Goal: Information Seeking & Learning: Check status

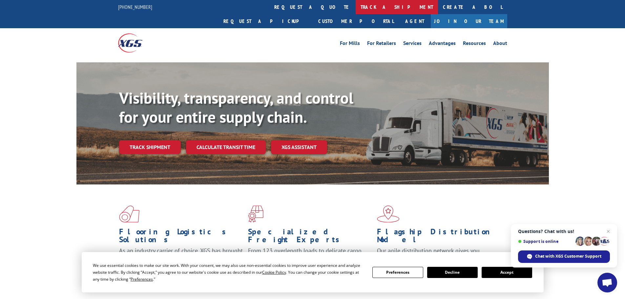
click at [356, 3] on link "track a shipment" at bounding box center [397, 7] width 82 height 14
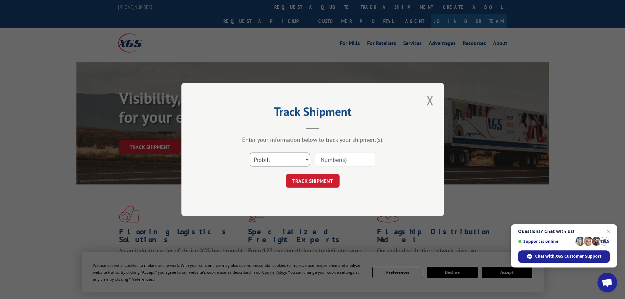
click at [277, 158] on select "Select category... Probill BOL PO" at bounding box center [280, 160] width 60 height 14
select select "bol"
click at [250, 153] on select "Select category... Probill BOL PO" at bounding box center [280, 160] width 60 height 14
click at [335, 161] on input at bounding box center [345, 160] width 60 height 14
paste input "4865995"
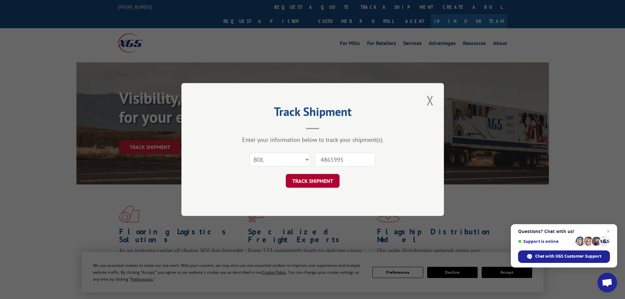
type input "4865995"
click at [314, 179] on button "TRACK SHIPMENT" at bounding box center [313, 181] width 54 height 14
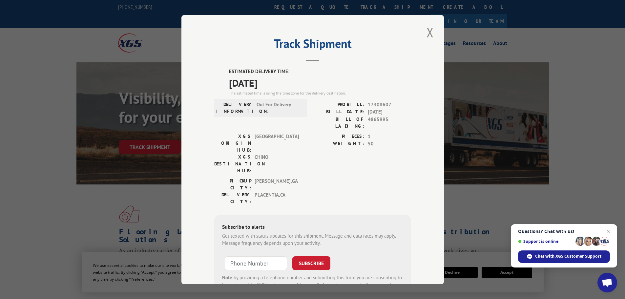
drag, startPoint x: 226, startPoint y: 86, endPoint x: 285, endPoint y: 86, distance: 58.4
click at [285, 86] on div "ESTIMATED DELIVERY TIME: [DATE] The estimated time is using the time zone for t…" at bounding box center [312, 186] width 197 height 236
drag, startPoint x: 344, startPoint y: 104, endPoint x: 389, endPoint y: 124, distance: 49.8
click at [389, 124] on div "PROBILL: 17308607 BILL DATE: [DATE] BILL OF LADING: 4865995" at bounding box center [362, 117] width 99 height 32
copy div "PROBILL: 17308607 BILL DATE: [DATE] BILL OF LADING: 4865995"
